Goal: Task Accomplishment & Management: Use online tool/utility

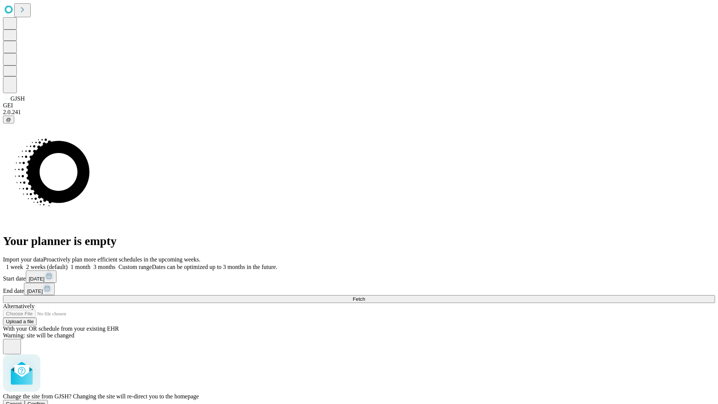
click at [45, 401] on span "Confirm" at bounding box center [37, 404] width 18 height 6
click at [91, 264] on label "1 month" at bounding box center [79, 267] width 23 height 6
click at [365, 296] on span "Fetch" at bounding box center [359, 299] width 12 height 6
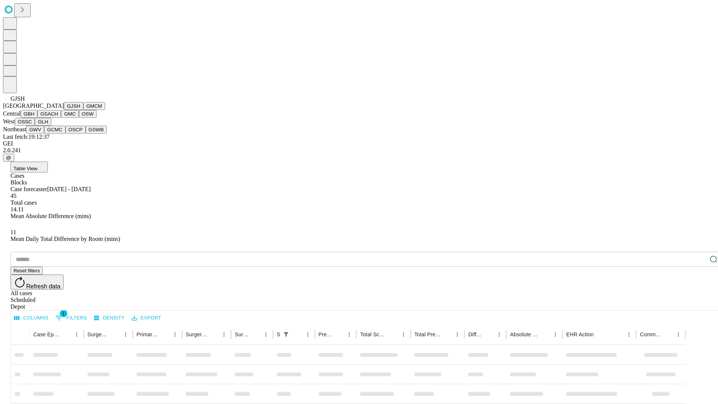
click at [83, 110] on button "GMCM" at bounding box center [94, 106] width 22 height 8
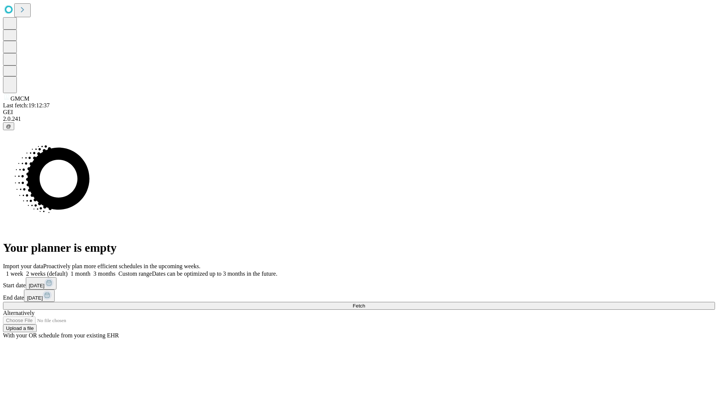
click at [91, 270] on label "1 month" at bounding box center [79, 273] width 23 height 6
click at [365, 303] on span "Fetch" at bounding box center [359, 306] width 12 height 6
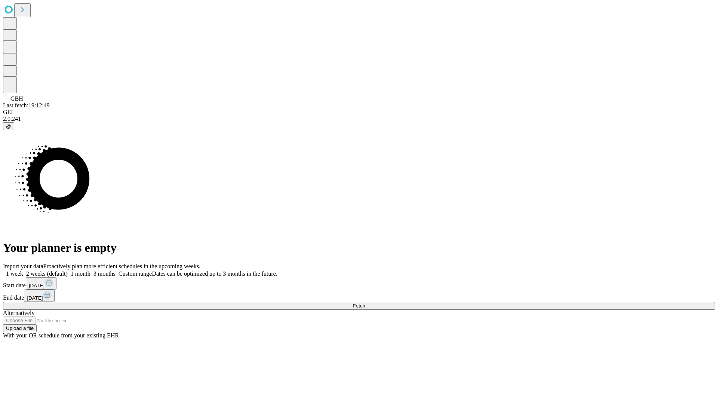
click at [91, 270] on label "1 month" at bounding box center [79, 273] width 23 height 6
click at [365, 303] on span "Fetch" at bounding box center [359, 306] width 12 height 6
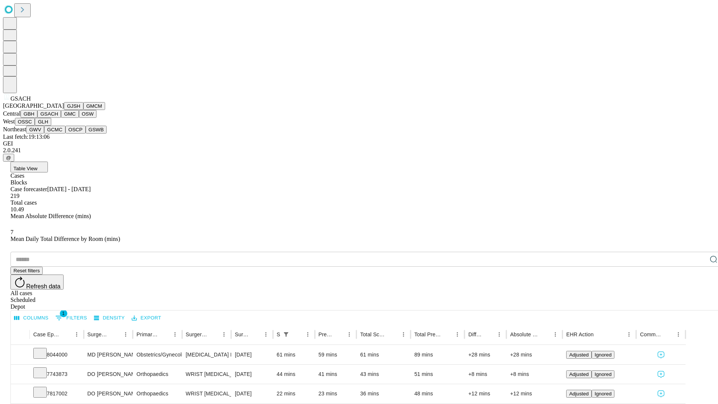
click at [61, 118] on button "GMC" at bounding box center [70, 114] width 18 height 8
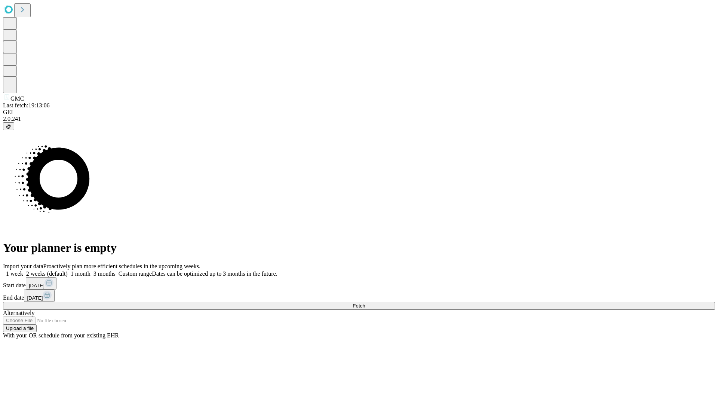
click at [365, 303] on span "Fetch" at bounding box center [359, 306] width 12 height 6
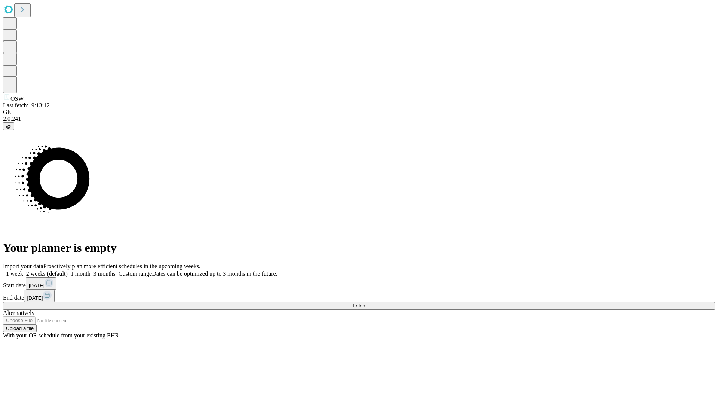
click at [91, 270] on label "1 month" at bounding box center [79, 273] width 23 height 6
click at [365, 303] on span "Fetch" at bounding box center [359, 306] width 12 height 6
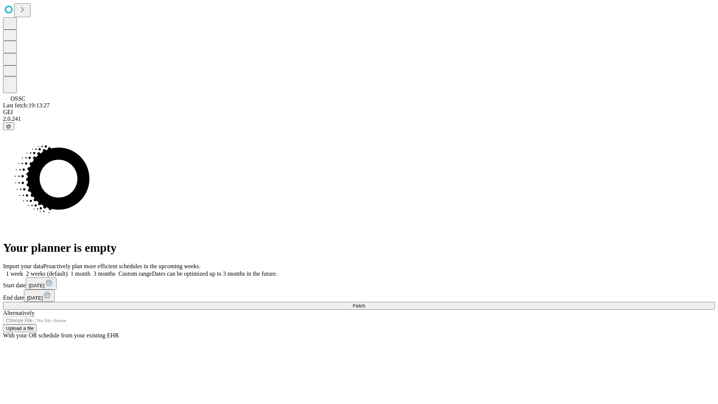
click at [91, 270] on label "1 month" at bounding box center [79, 273] width 23 height 6
click at [365, 303] on span "Fetch" at bounding box center [359, 306] width 12 height 6
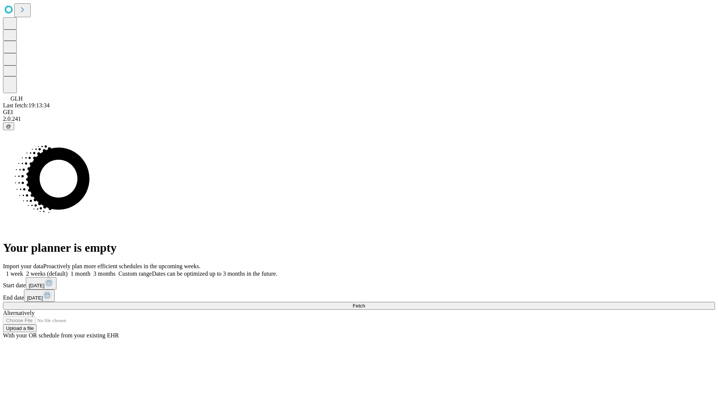
click at [91, 270] on label "1 month" at bounding box center [79, 273] width 23 height 6
click at [365, 303] on span "Fetch" at bounding box center [359, 306] width 12 height 6
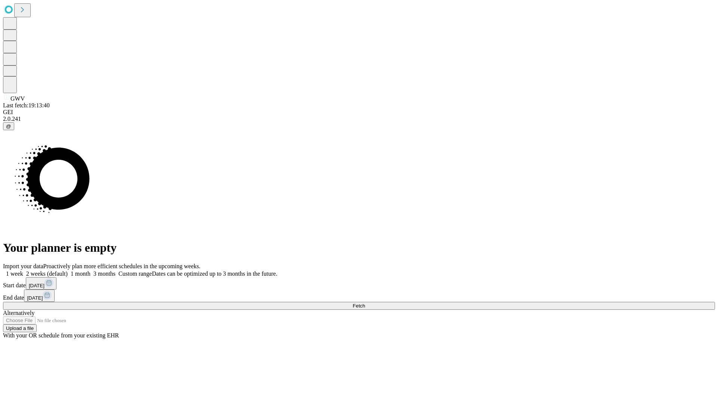
click at [91, 270] on label "1 month" at bounding box center [79, 273] width 23 height 6
click at [365, 303] on span "Fetch" at bounding box center [359, 306] width 12 height 6
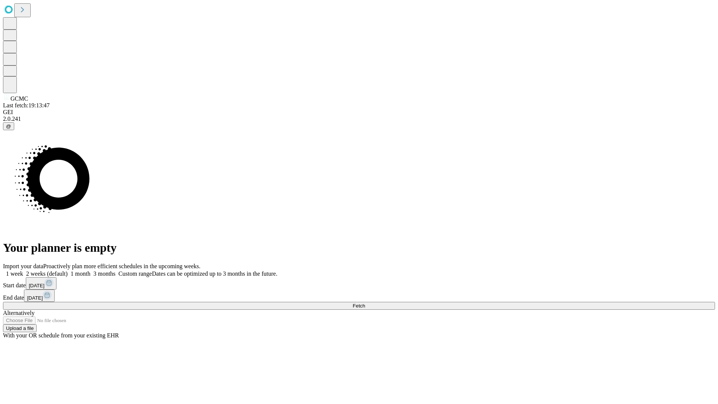
click at [91, 270] on label "1 month" at bounding box center [79, 273] width 23 height 6
click at [365, 303] on span "Fetch" at bounding box center [359, 306] width 12 height 6
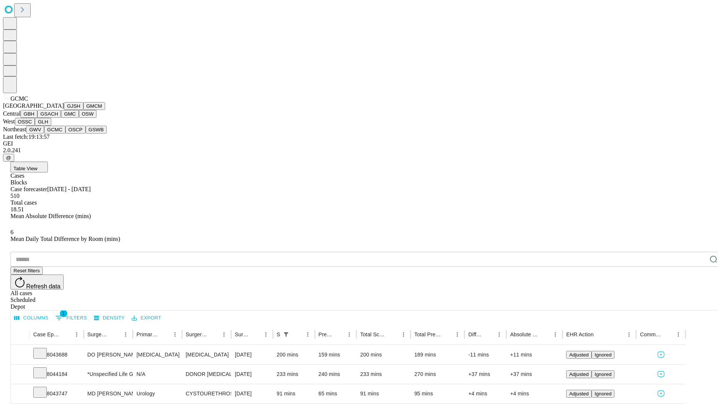
click at [65, 134] on button "OSCP" at bounding box center [75, 130] width 20 height 8
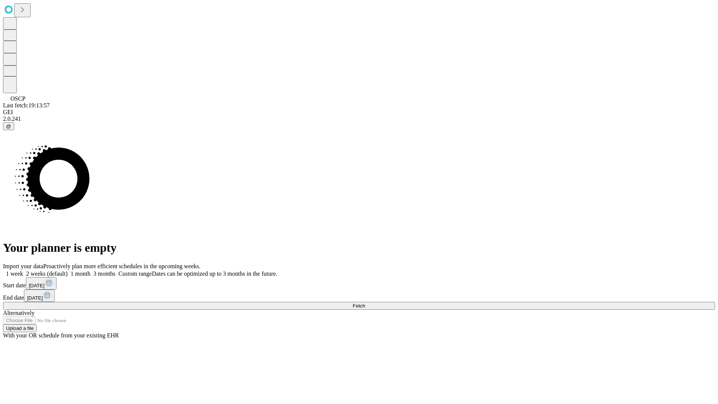
click at [91, 270] on label "1 month" at bounding box center [79, 273] width 23 height 6
click at [365, 303] on span "Fetch" at bounding box center [359, 306] width 12 height 6
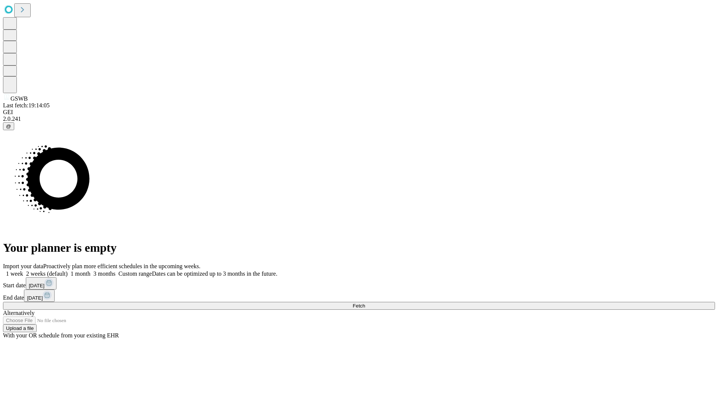
click at [91, 270] on label "1 month" at bounding box center [79, 273] width 23 height 6
click at [365, 303] on span "Fetch" at bounding box center [359, 306] width 12 height 6
